Goal: Information Seeking & Learning: Check status

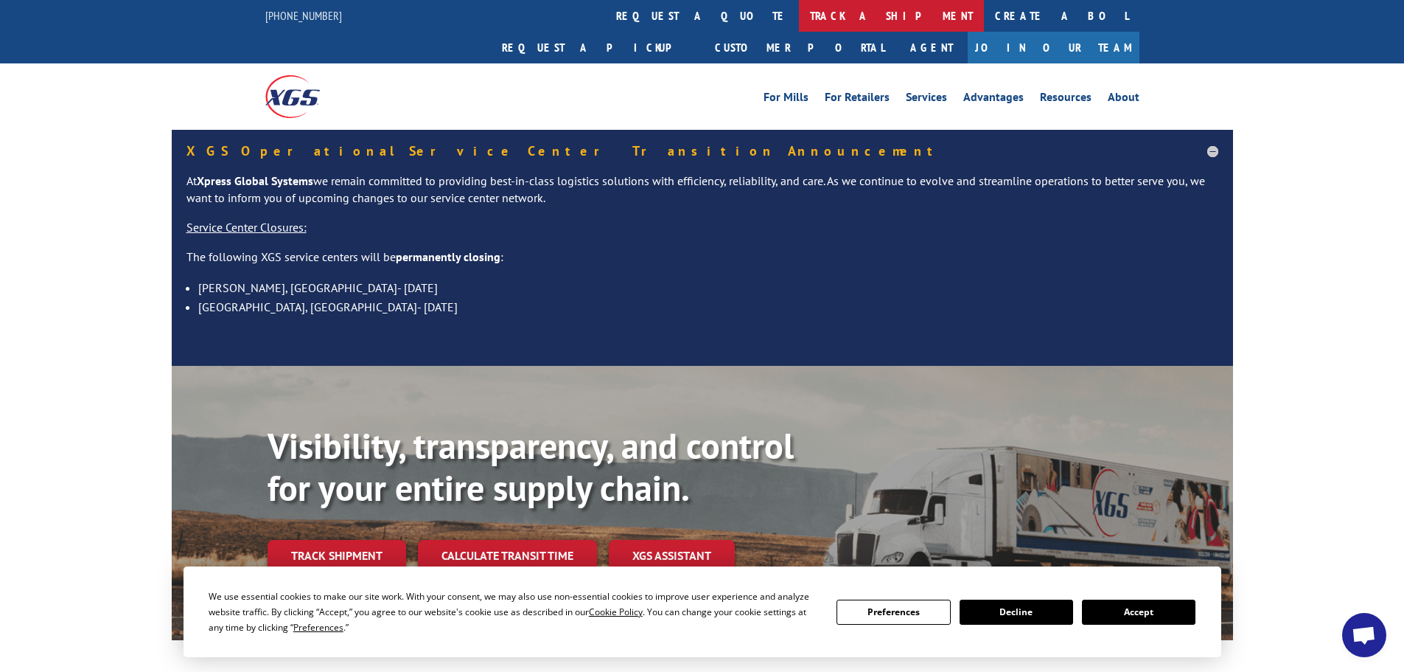
click at [799, 13] on link "track a shipment" at bounding box center [891, 16] width 185 height 32
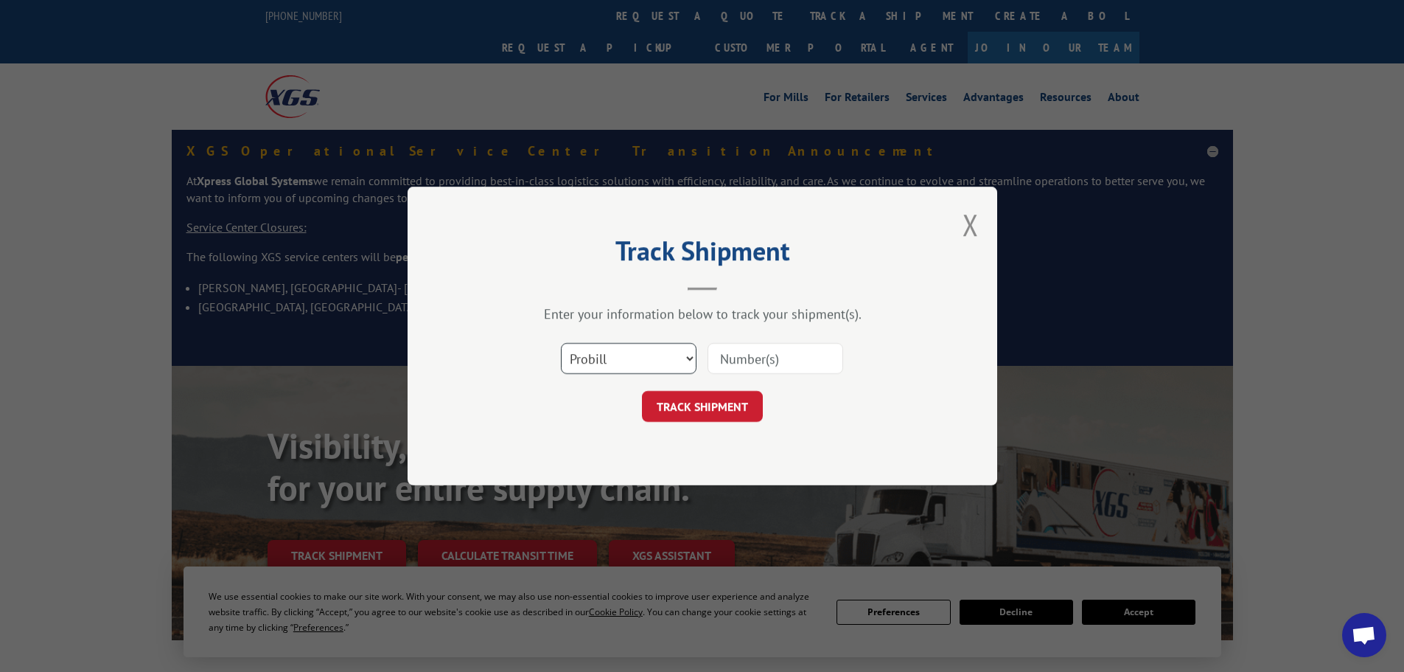
click at [646, 355] on select "Select category... Probill BOL PO" at bounding box center [629, 358] width 136 height 31
select select "bol"
click at [561, 343] on select "Select category... Probill BOL PO" at bounding box center [629, 358] width 136 height 31
click at [715, 355] on input at bounding box center [776, 358] width 136 height 31
paste input "5990039"
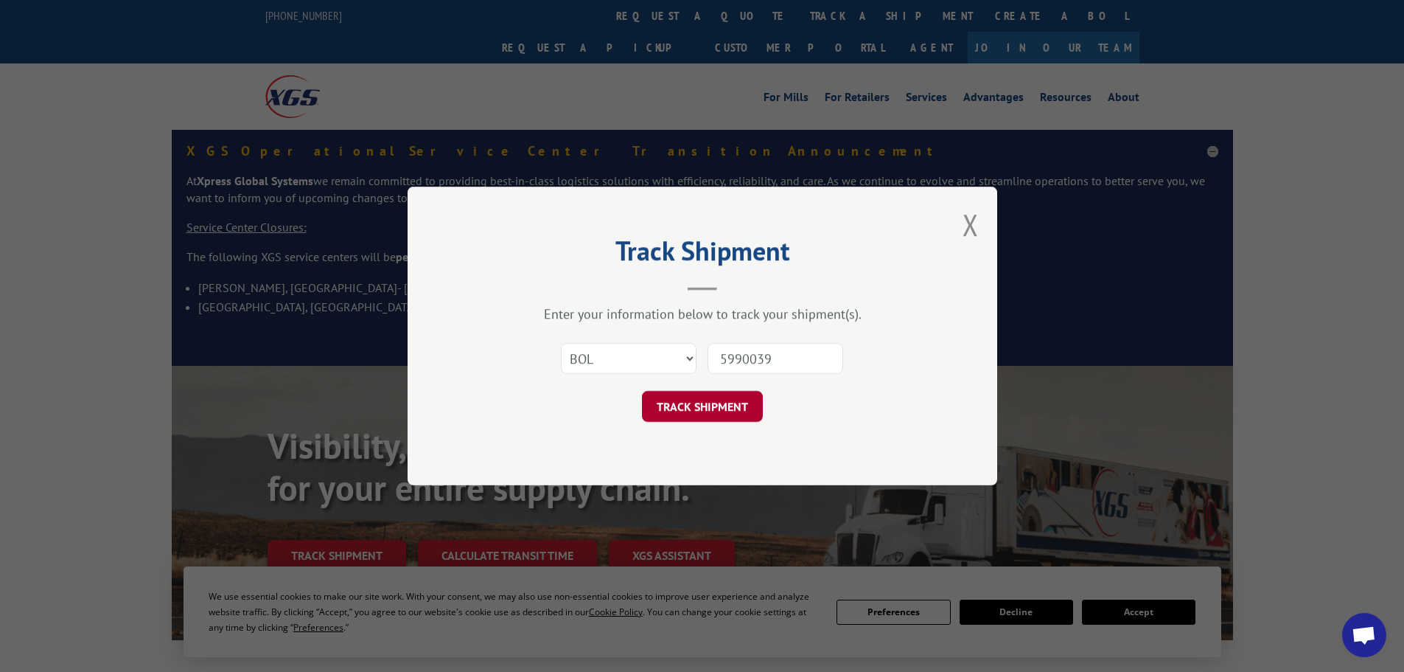
type input "5990039"
click at [733, 405] on button "TRACK SHIPMENT" at bounding box center [702, 406] width 121 height 31
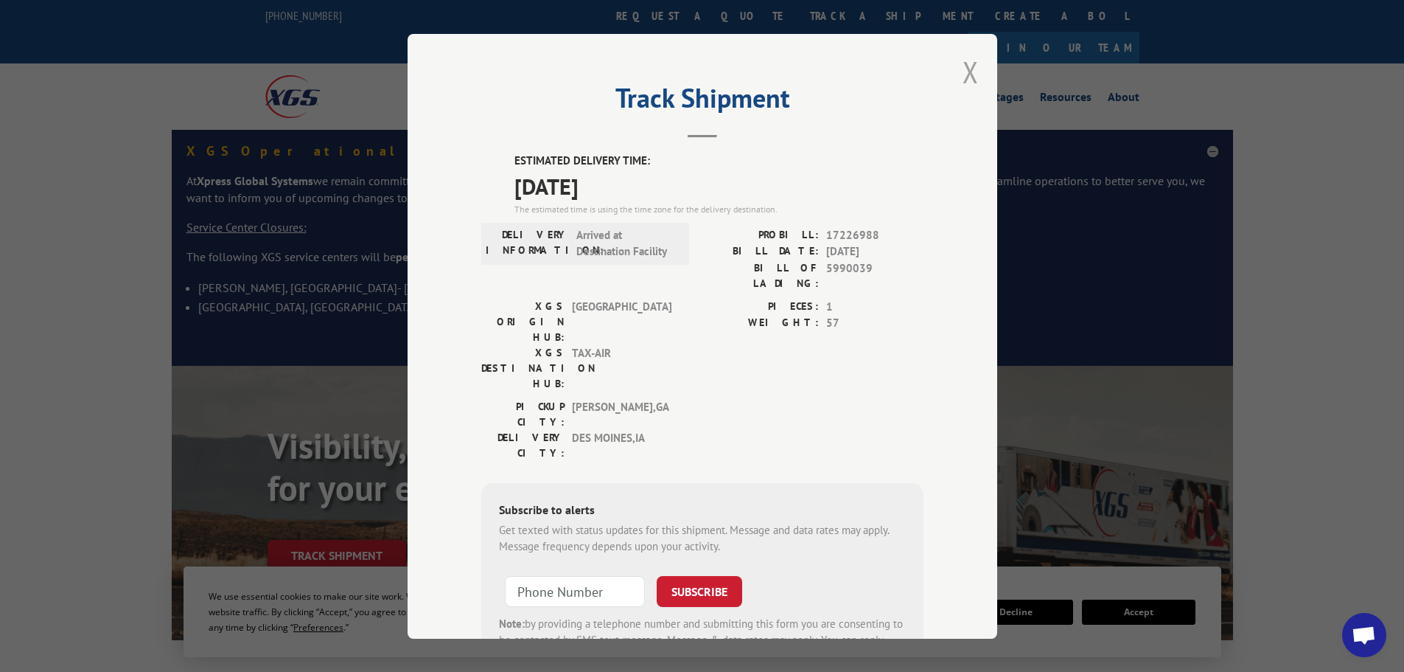
drag, startPoint x: 975, startPoint y: 72, endPoint x: 967, endPoint y: 72, distance: 8.1
click at [974, 72] on div "Track Shipment ESTIMATED DELIVERY TIME: [DATE] The estimated time is using the …" at bounding box center [703, 336] width 590 height 605
drag, startPoint x: 967, startPoint y: 73, endPoint x: 796, endPoint y: 57, distance: 171.1
click at [956, 73] on div "Track Shipment ESTIMATED DELIVERY TIME: [DATE] The estimated time is using the …" at bounding box center [703, 336] width 590 height 605
click at [643, 14] on div "Track Shipment ESTIMATED DELIVERY TIME: [DATE] The estimated time is using the …" at bounding box center [702, 336] width 1404 height 672
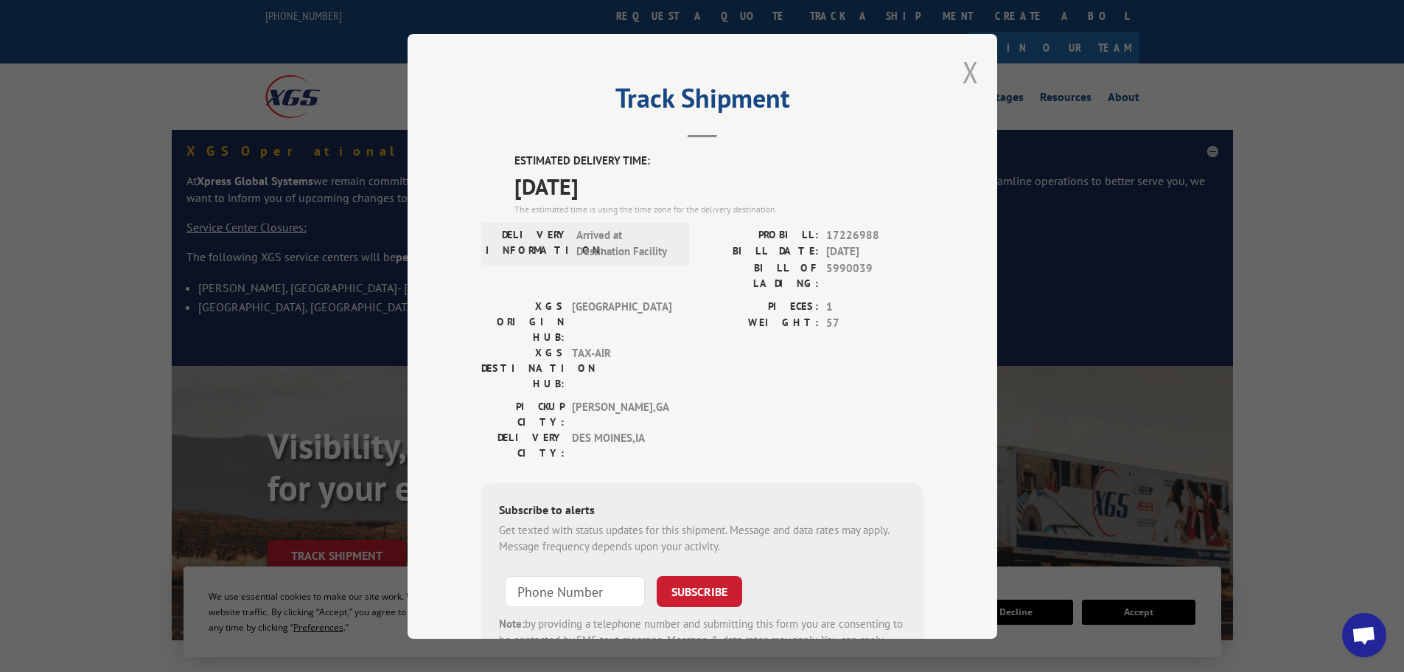
click at [963, 77] on button "Close modal" at bounding box center [971, 71] width 16 height 39
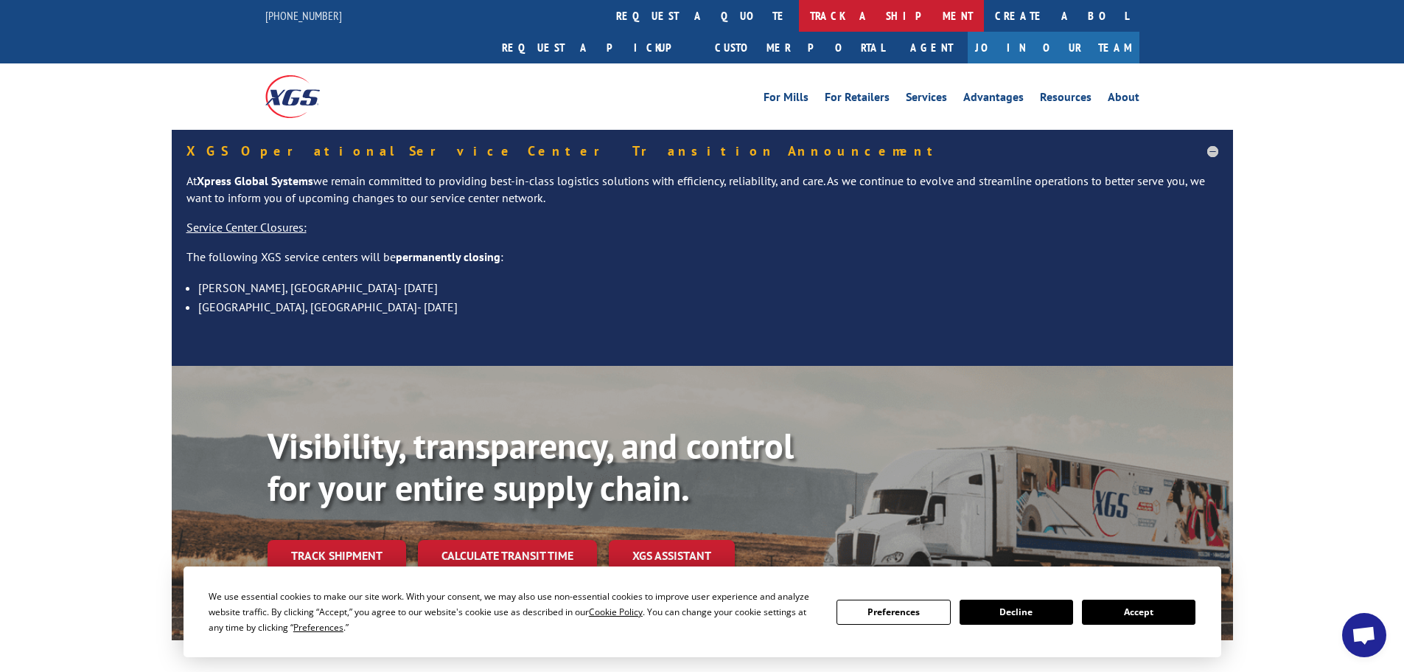
click at [799, 13] on link "track a shipment" at bounding box center [891, 16] width 185 height 32
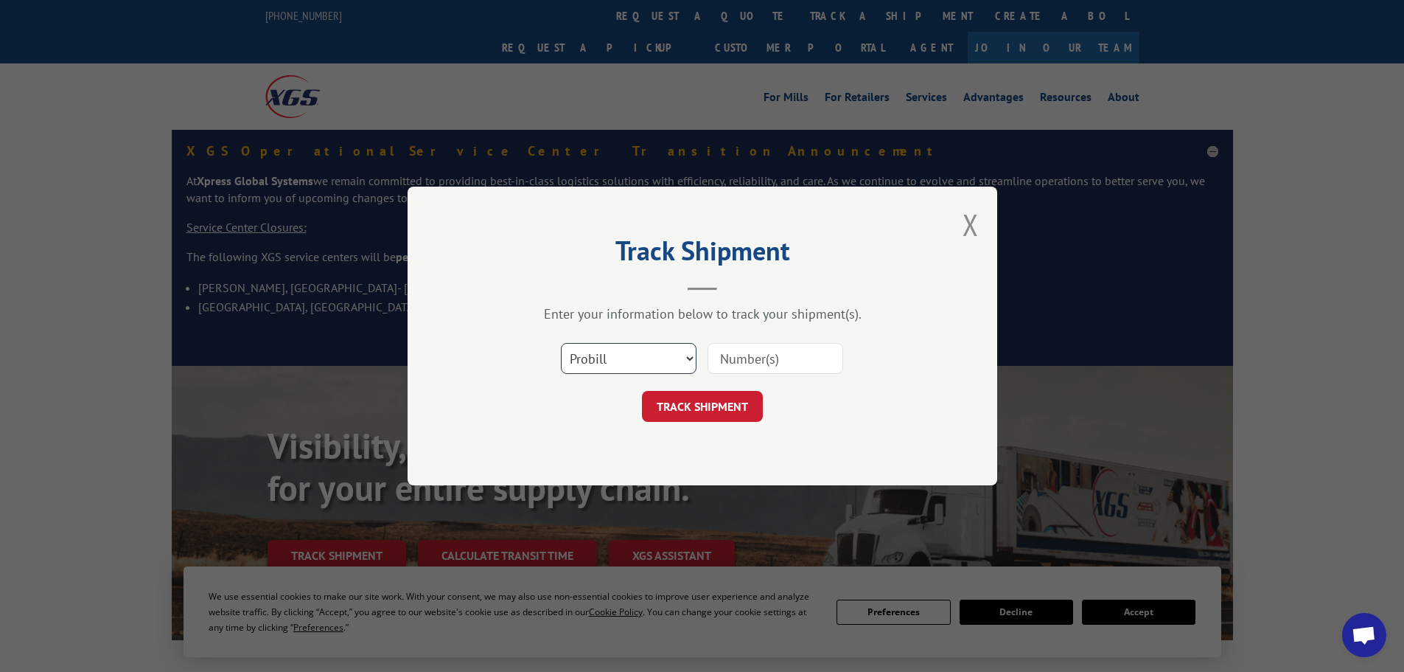
drag, startPoint x: 613, startPoint y: 344, endPoint x: 616, endPoint y: 359, distance: 15.8
click at [614, 352] on select "Select category... Probill BOL PO" at bounding box center [629, 358] width 136 height 31
select select "bol"
click at [561, 343] on select "Select category... Probill BOL PO" at bounding box center [629, 358] width 136 height 31
click at [747, 357] on input at bounding box center [776, 358] width 136 height 31
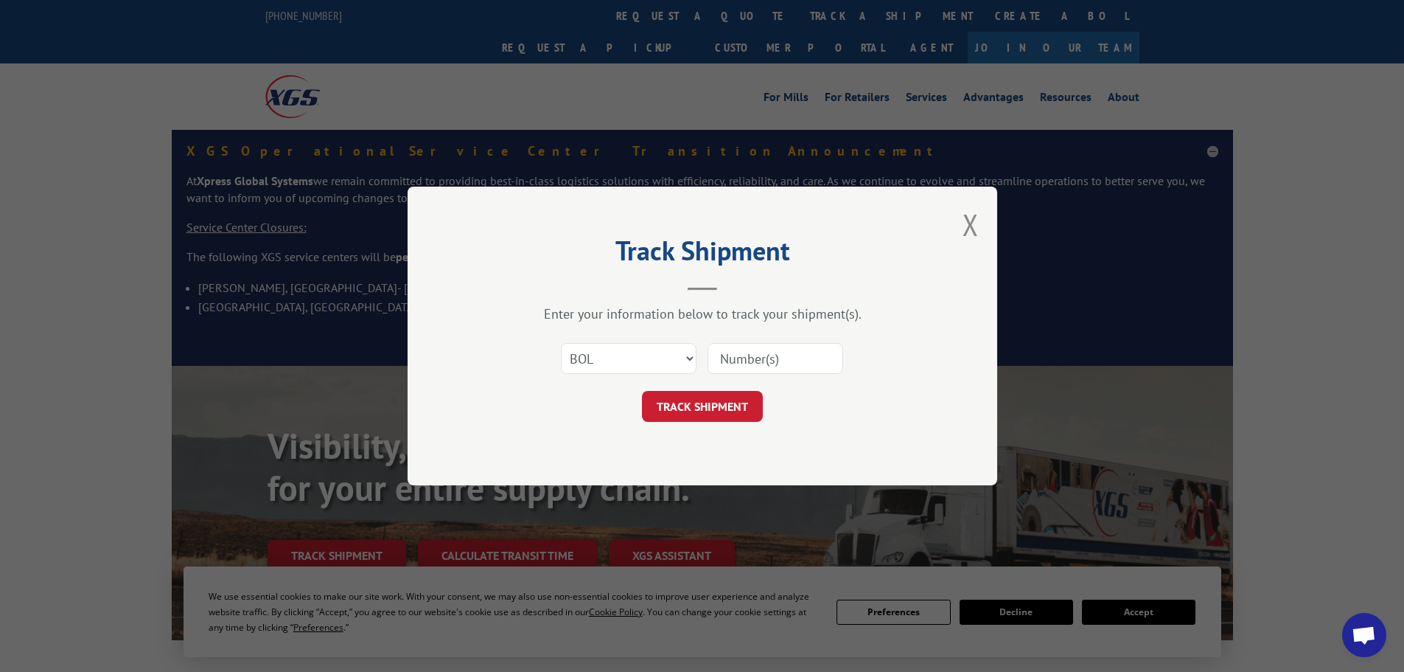
paste input "5092522"
type input "5092522"
click at [722, 401] on button "TRACK SHIPMENT" at bounding box center [702, 406] width 121 height 31
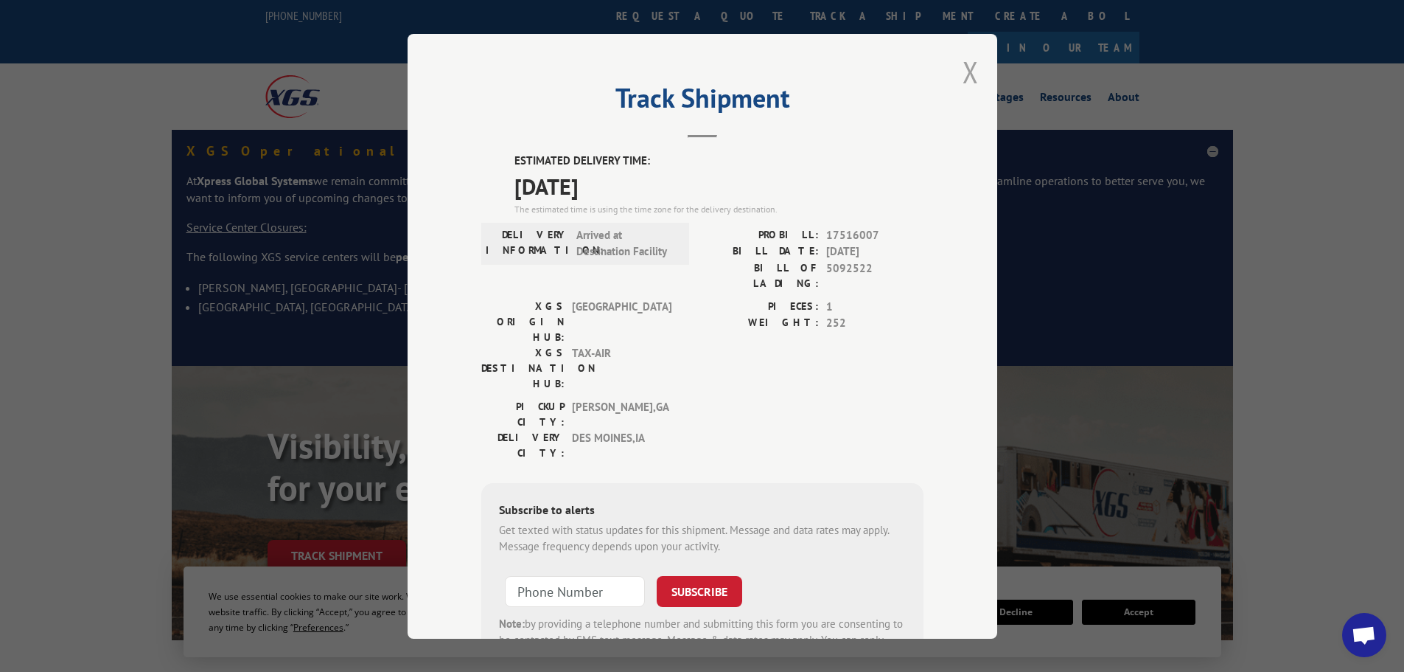
click at [964, 71] on button "Close modal" at bounding box center [971, 71] width 16 height 39
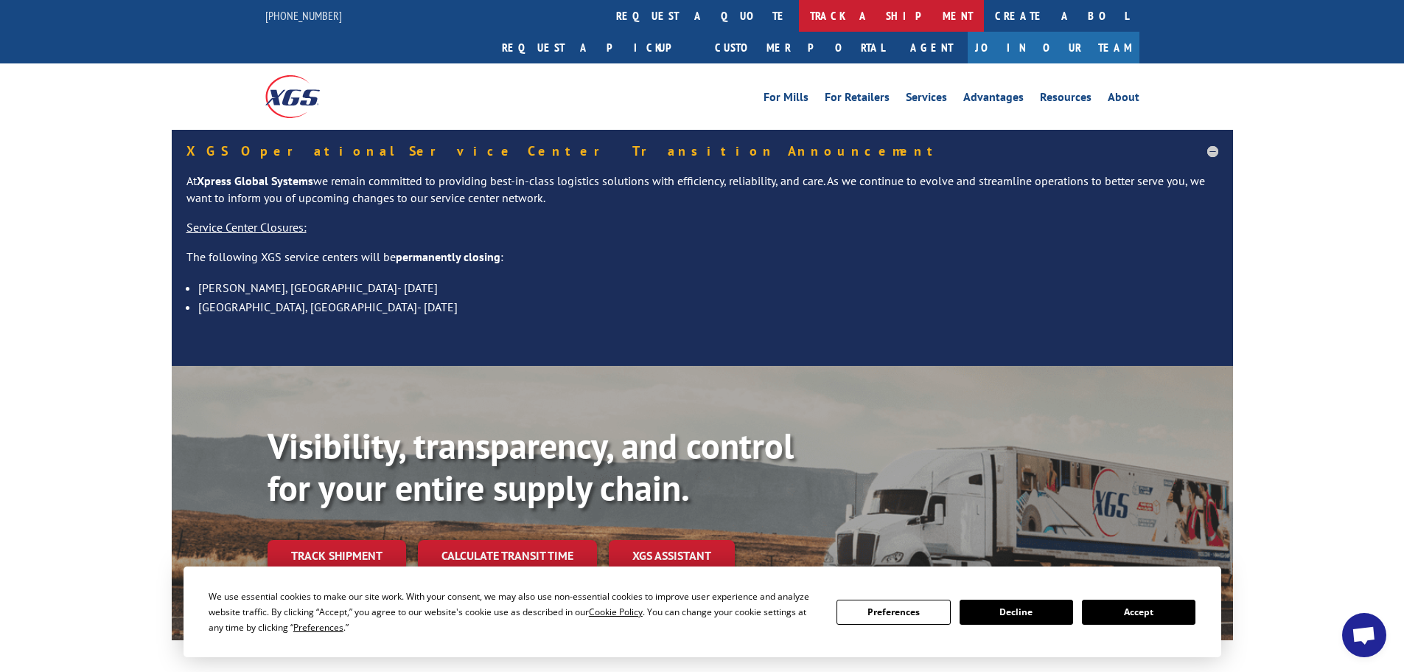
click at [799, 14] on link "track a shipment" at bounding box center [891, 16] width 185 height 32
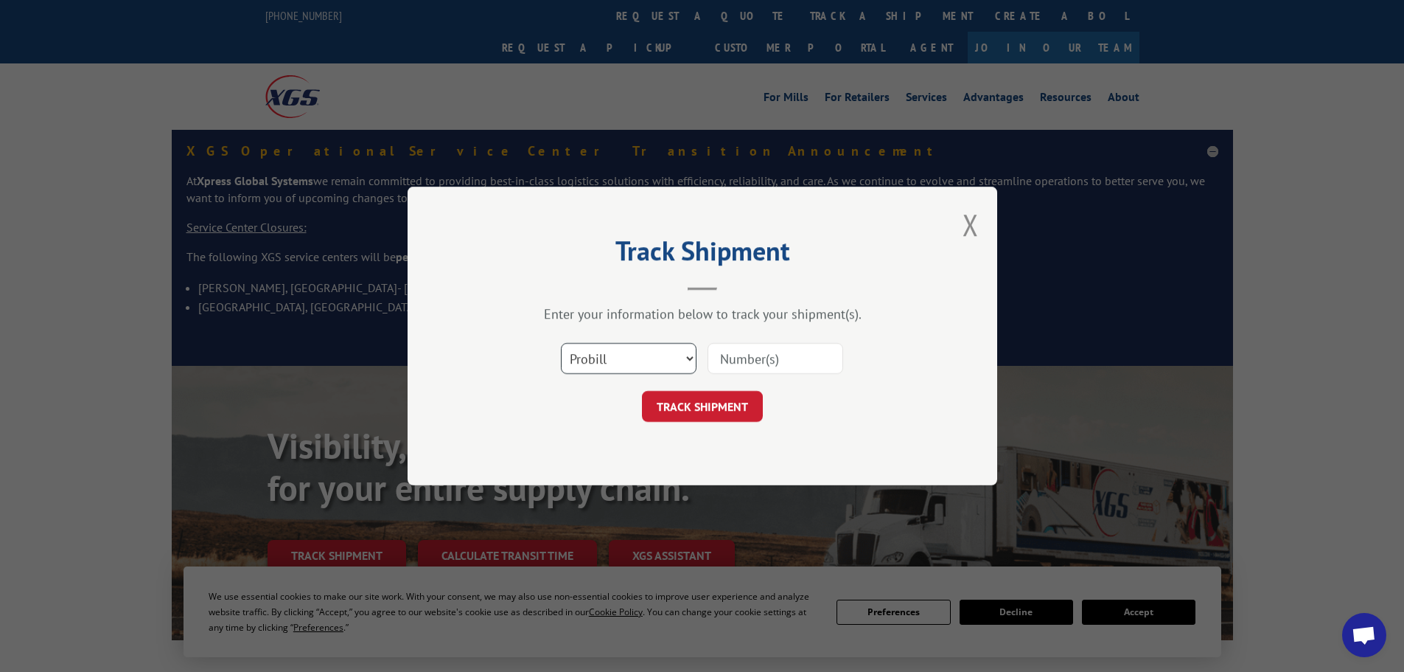
drag, startPoint x: 588, startPoint y: 346, endPoint x: 591, endPoint y: 372, distance: 25.2
click at [588, 347] on select "Select category... Probill BOL PO" at bounding box center [629, 358] width 136 height 31
select select "bol"
click at [561, 343] on select "Select category... Probill BOL PO" at bounding box center [629, 358] width 136 height 31
click at [742, 355] on input at bounding box center [776, 358] width 136 height 31
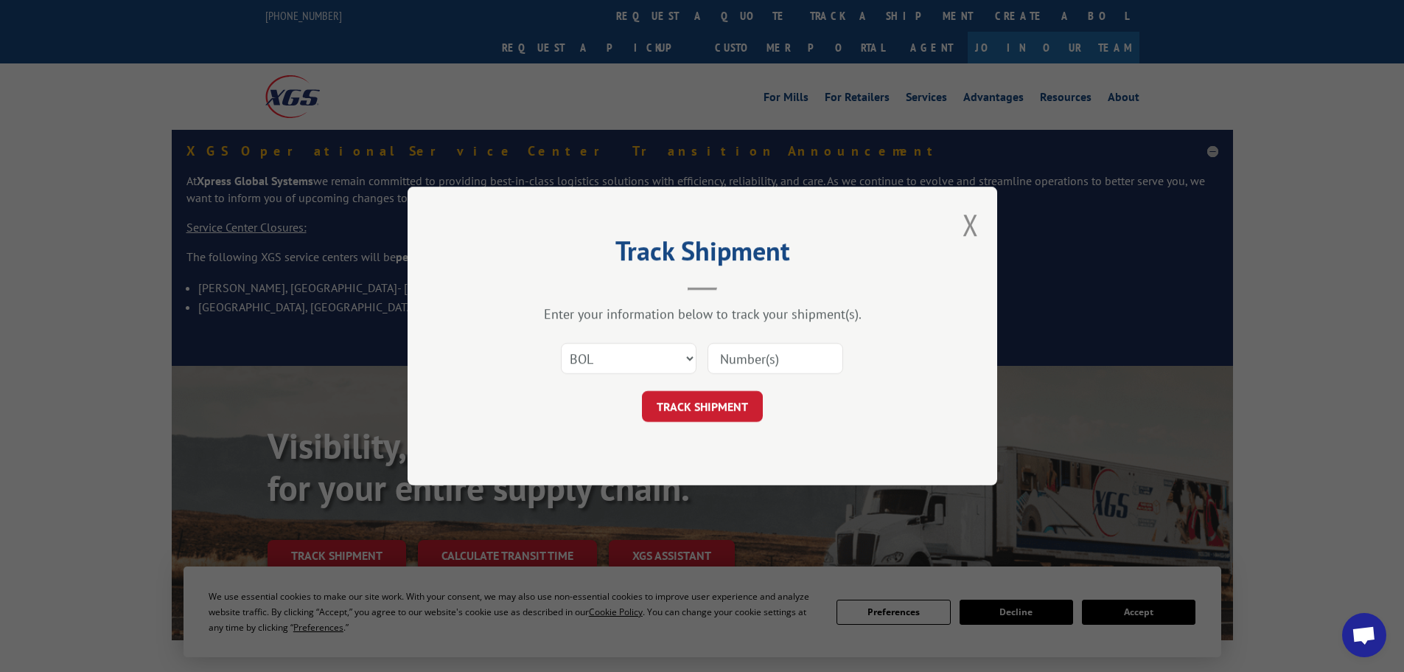
paste input "5999636"
type input "5999636"
click at [734, 394] on button "TRACK SHIPMENT" at bounding box center [702, 406] width 121 height 31
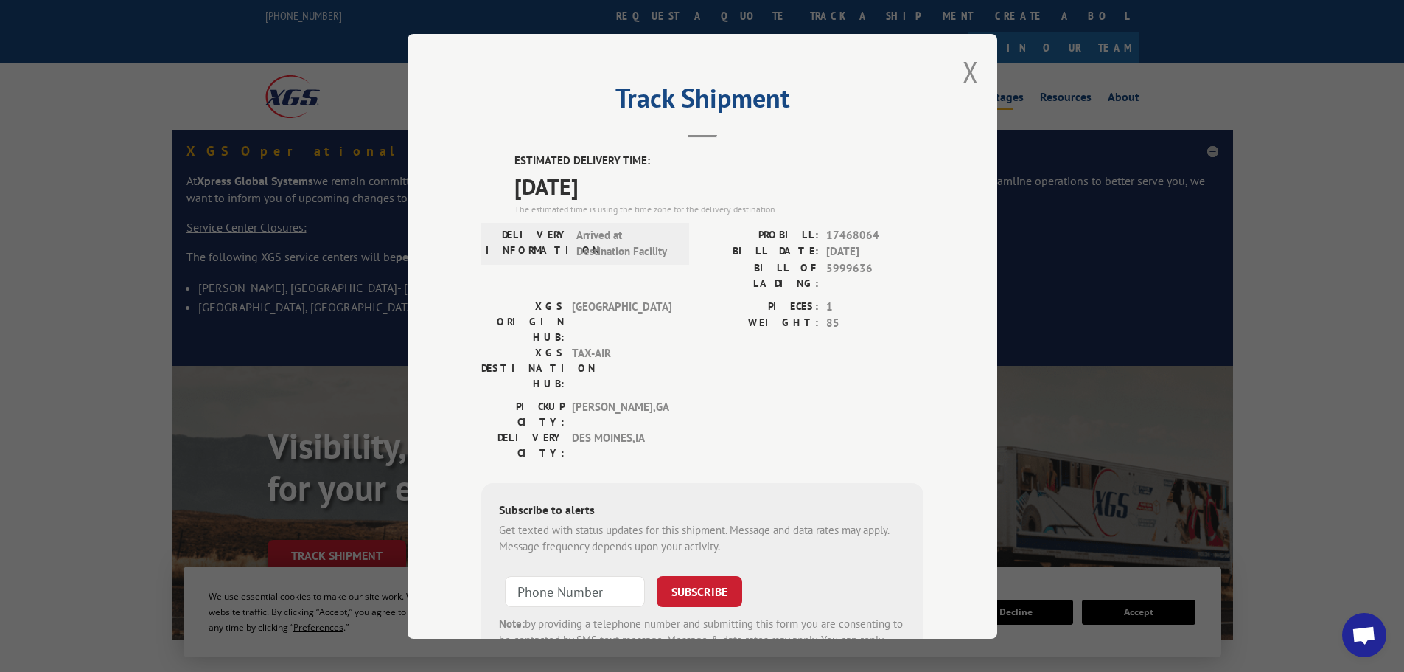
click at [965, 74] on button "Close modal" at bounding box center [971, 71] width 16 height 39
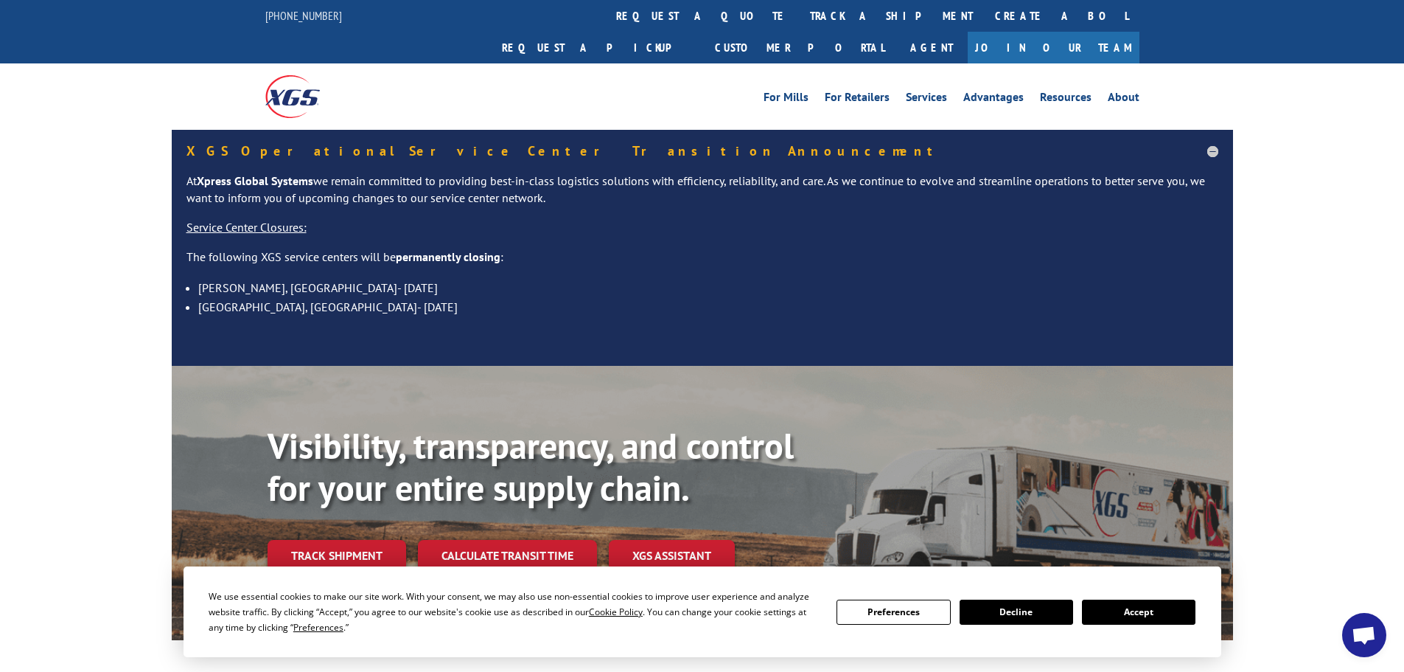
drag, startPoint x: 662, startPoint y: 19, endPoint x: 661, endPoint y: 27, distance: 7.4
click at [799, 19] on link "track a shipment" at bounding box center [891, 16] width 185 height 32
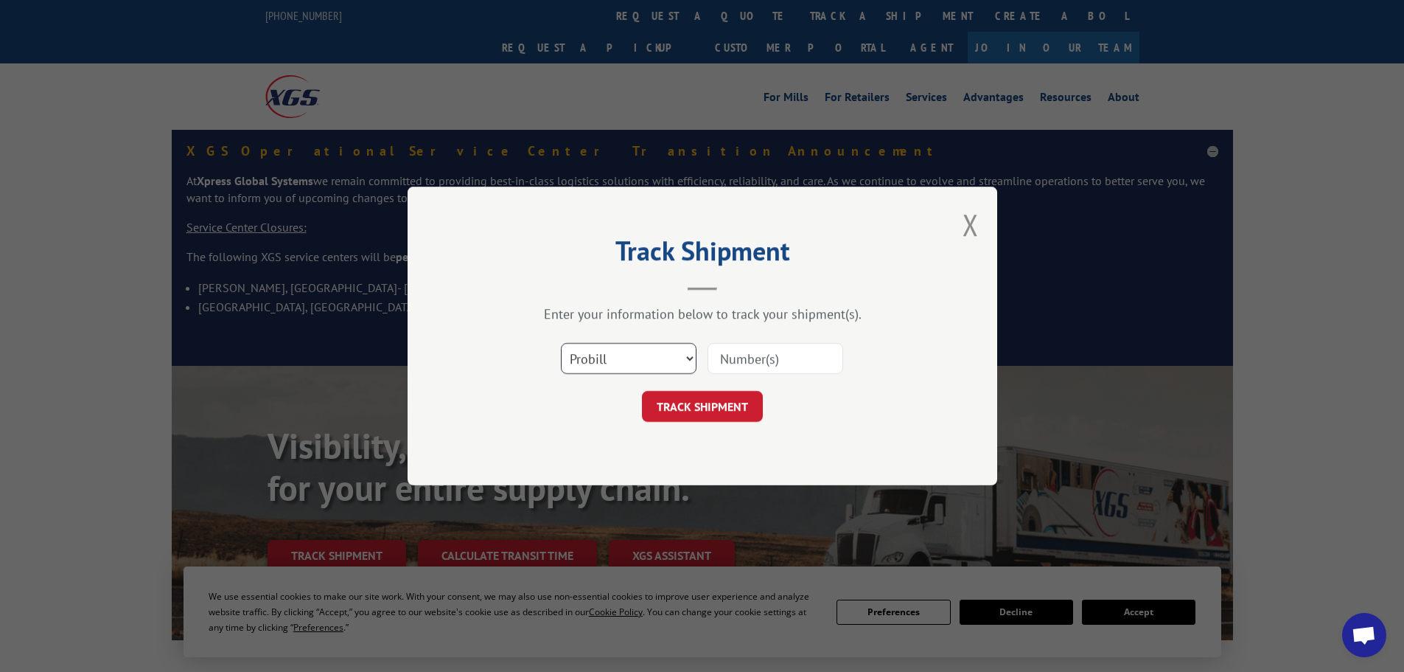
drag, startPoint x: 673, startPoint y: 356, endPoint x: 668, endPoint y: 366, distance: 11.5
click at [673, 358] on select "Select category... Probill BOL PO" at bounding box center [629, 358] width 136 height 31
select select "bol"
click at [561, 343] on select "Select category... Probill BOL PO" at bounding box center [629, 358] width 136 height 31
click at [740, 358] on input at bounding box center [776, 358] width 136 height 31
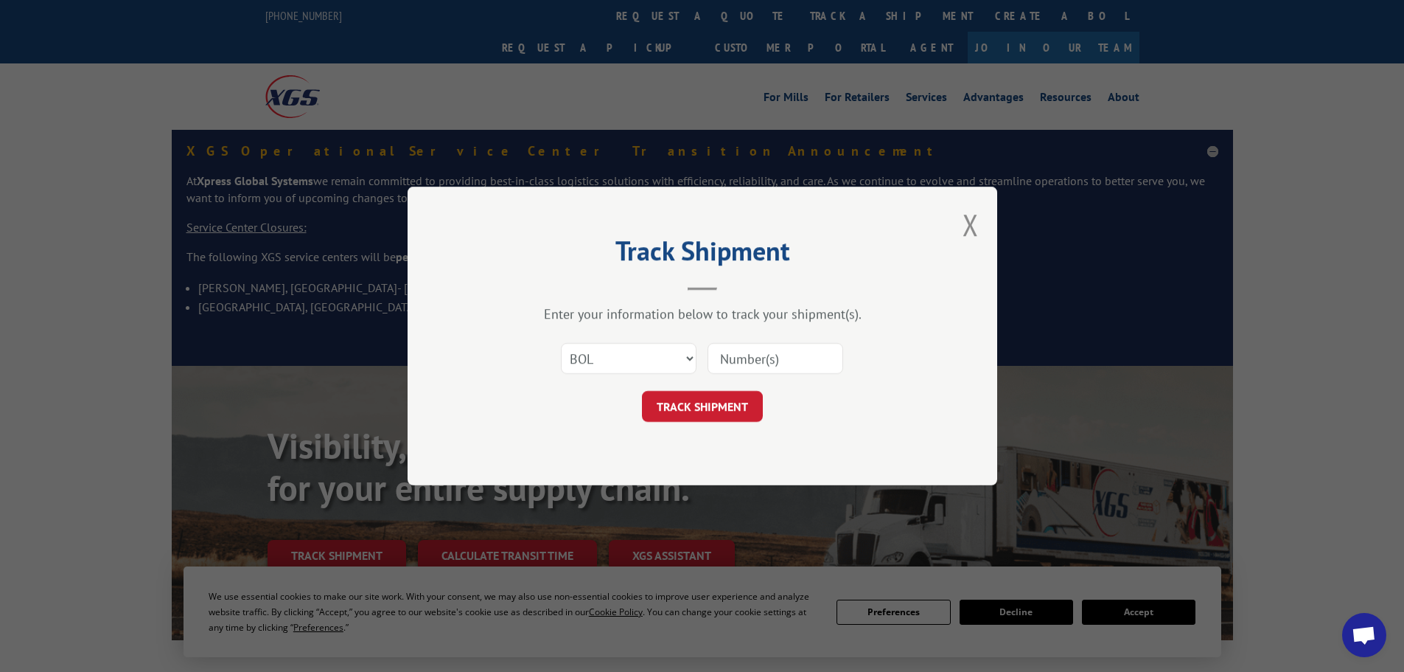
paste input "5044676"
type input "5044676"
click at [730, 400] on button "TRACK SHIPMENT" at bounding box center [702, 406] width 121 height 31
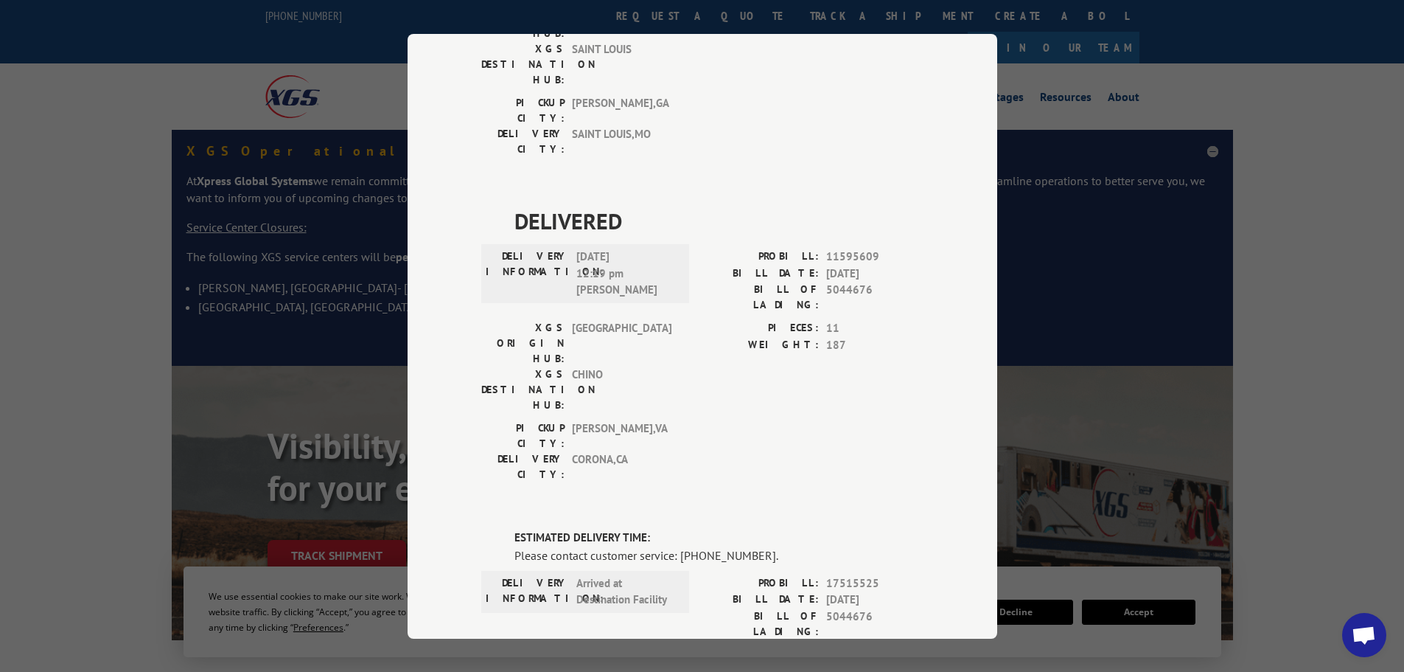
scroll to position [369, 0]
